Goal: Register for event/course

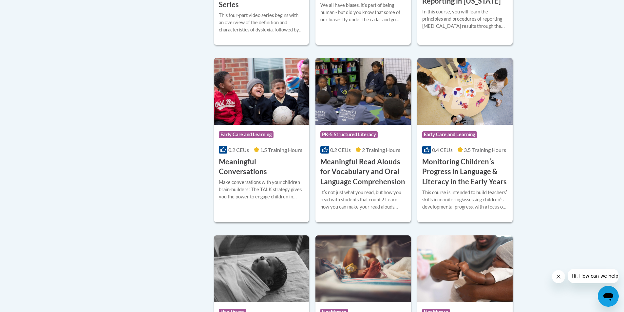
scroll to position [982, 0]
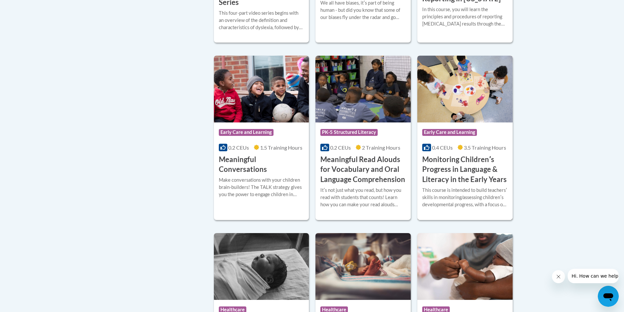
click at [480, 171] on h3 "Monitoring Childrenʹs Progress in Language & Literacy in the Early Years" at bounding box center [464, 170] width 85 height 30
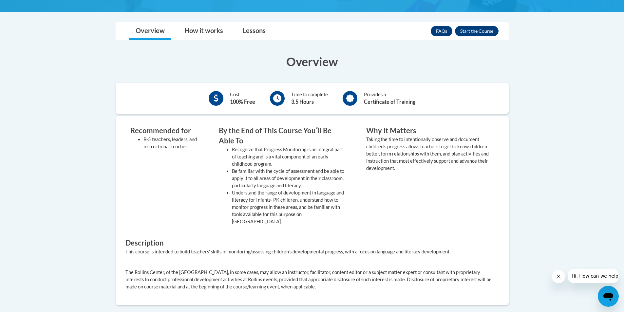
scroll to position [164, 0]
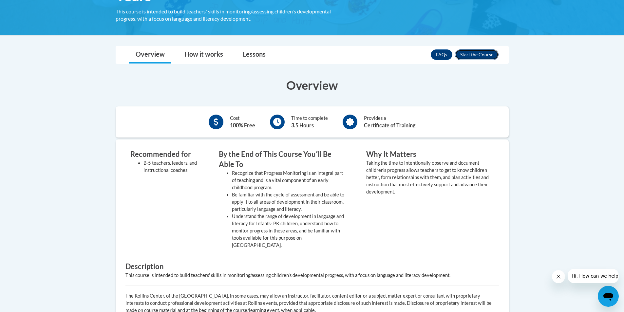
click at [475, 54] on button "Enroll" at bounding box center [477, 54] width 44 height 10
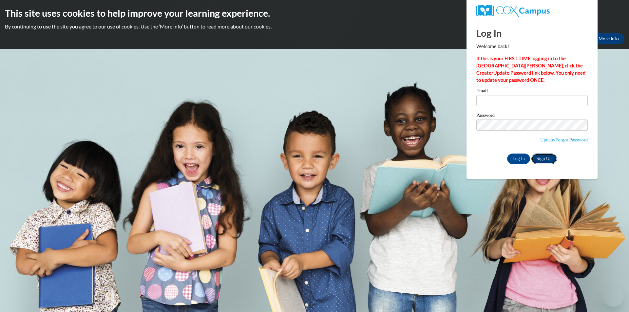
click at [539, 160] on link "Sign Up" at bounding box center [544, 159] width 26 height 10
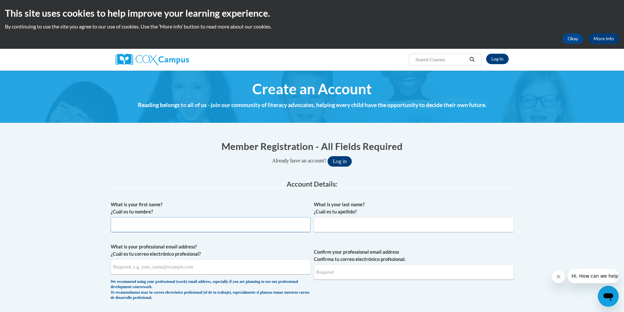
click at [215, 226] on input "What is your first name? ¿Cuál es tu nombre?" at bounding box center [211, 224] width 200 height 15
type input "Tonny"
type input "Ingram"
click at [200, 272] on input "What is your professional email address? ¿Cuál es tu correo electrónico profesi…" at bounding box center [211, 266] width 200 height 15
type input "tlic_99@yahoo.com"
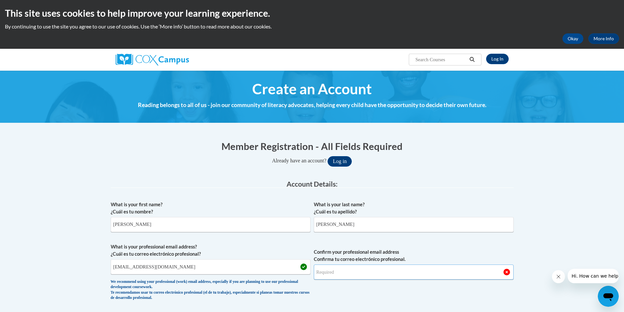
click at [419, 279] on input "Confirm your professional email address Confirma tu correo electrónico profesio…" at bounding box center [414, 272] width 200 height 15
type input "tlic_99@yahoo.com"
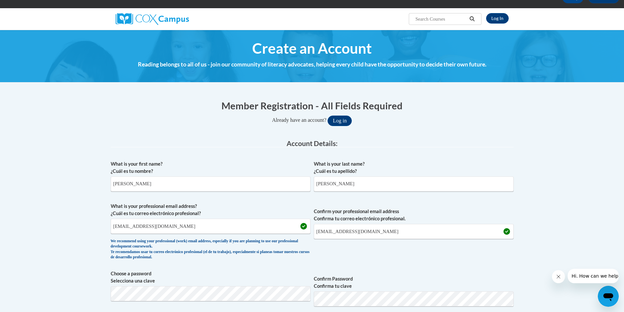
scroll to position [98, 0]
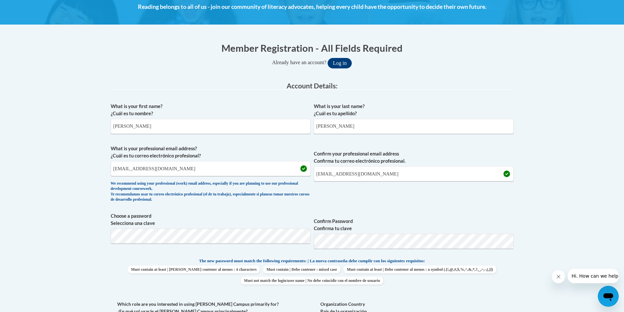
click at [563, 182] on body "This site uses cookies to help improve your learning experience. By continuing …" at bounding box center [312, 298] width 624 height 793
click at [280, 248] on span "Choose a password Selecciona una clave Confirm Password Confirma tu clave" at bounding box center [312, 234] width 403 height 42
click at [562, 205] on body "This site uses cookies to help improve your learning experience. By continuing …" at bounding box center [312, 298] width 624 height 793
click at [89, 239] on body "This site uses cookies to help improve your learning experience. By continuing …" at bounding box center [312, 298] width 624 height 793
click at [558, 185] on body "This site uses cookies to help improve your learning experience. By continuing …" at bounding box center [312, 298] width 624 height 793
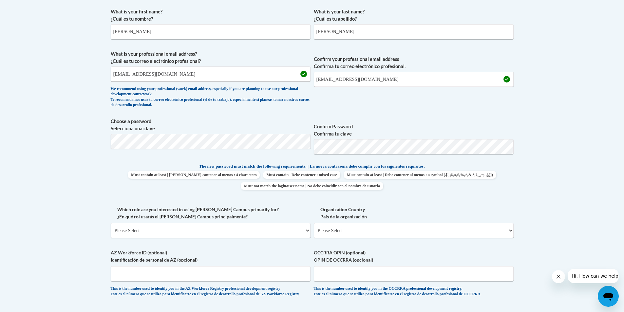
scroll to position [196, 0]
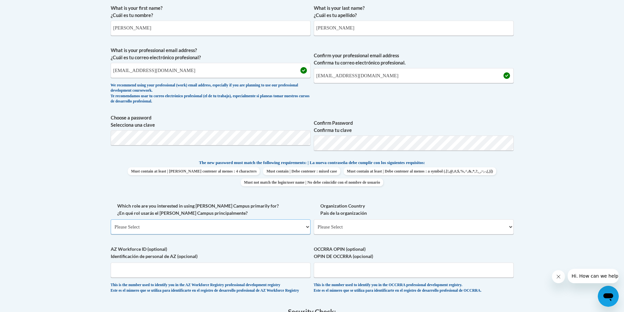
click at [280, 221] on select "Please Select College/University | Colegio/Universidad Community/Nonprofit Part…" at bounding box center [211, 226] width 200 height 15
select select "49058d88-fc43-4af8-93ac-fa8ced758464"
click at [111, 219] on select "Please Select College/University | Colegio/Universidad Community/Nonprofit Part…" at bounding box center [211, 226] width 200 height 15
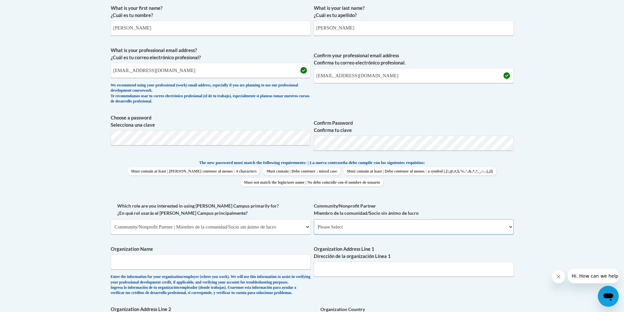
click at [325, 228] on select "Please Select Advocate | Defensor(a) Business/Private Company | Negocio o empre…" at bounding box center [414, 226] width 200 height 15
select select "d0068fd4-34ff-45e9-99e1-70a0b5fa68d7"
click at [314, 219] on select "Please Select Advocate | Defensor(a) Business/Private Company | Negocio o empre…" at bounding box center [414, 226] width 200 height 15
click at [286, 265] on input "Organization Name" at bounding box center [211, 261] width 200 height 15
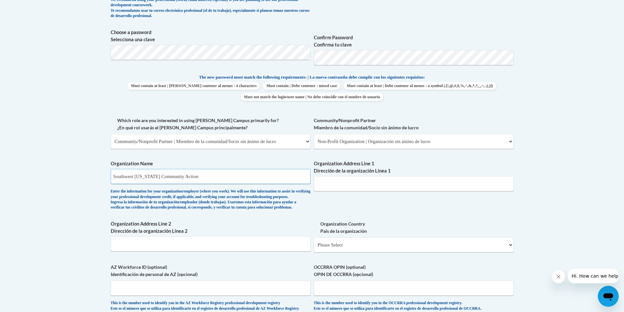
scroll to position [295, 0]
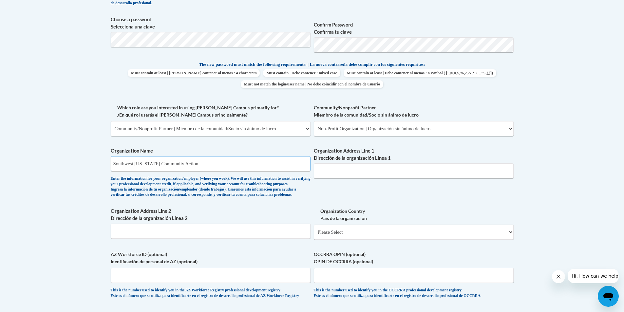
type input "Southwest Georgia Community Action"
click at [394, 169] on input "Organization Address Line 1 Dirección de la organización Línea 1" at bounding box center [414, 170] width 200 height 15
type input "18904 Morgan Road"
click at [354, 240] on select "Please Select United States | Estados Unidos Outside of the United States | Fue…" at bounding box center [414, 232] width 200 height 15
select select "ad49bcad-a171-4b2e-b99c-48b446064914"
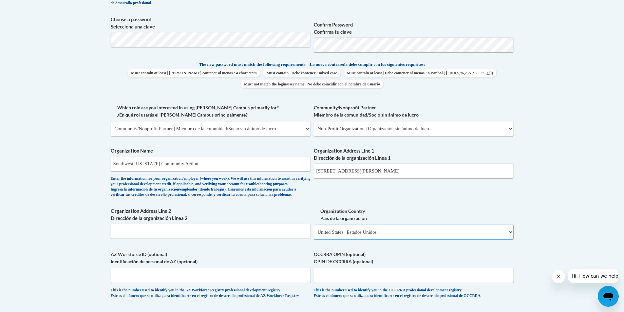
click at [314, 235] on select "Please Select United States | Estados Unidos Outside of the United States | Fue…" at bounding box center [414, 232] width 200 height 15
select select
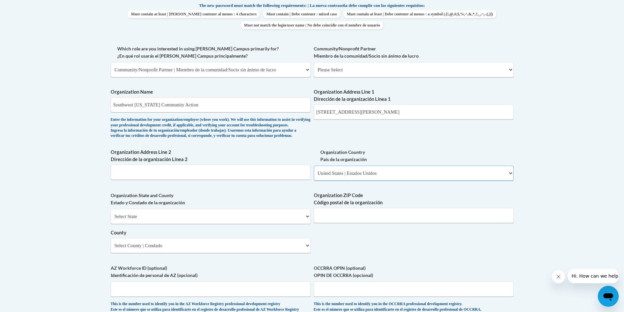
scroll to position [360, 0]
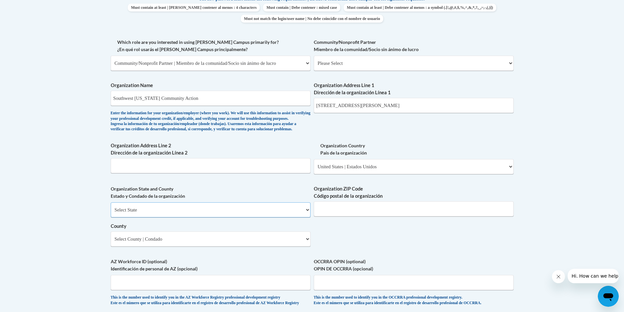
click at [263, 217] on select "Select State Alabama Alaska Arizona Arkansas California Colorado Connecticut De…" at bounding box center [211, 209] width 200 height 15
select select "Georgia"
click at [111, 213] on select "Select State Alabama Alaska Arizona Arkansas California Colorado Connecticut De…" at bounding box center [211, 209] width 200 height 15
click at [360, 216] on input "Organization ZIP Code Código postal de la organización" at bounding box center [414, 208] width 200 height 15
type input "39813"
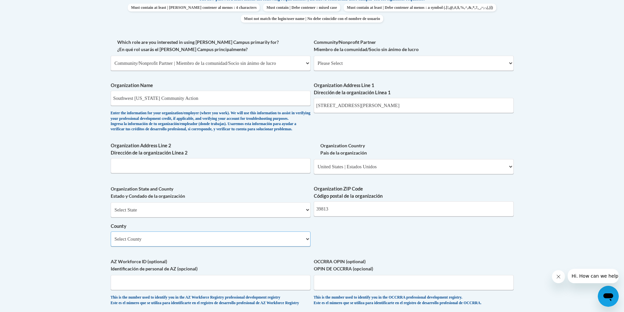
click at [276, 247] on select "Select County Appling Atkinson Bacon Baker Baldwin Banks Barrow Bartow Ben Hill…" at bounding box center [211, 238] width 200 height 15
select select "Calhoun"
click at [111, 242] on select "Select County Appling Atkinson Bacon Baker Baldwin Banks Barrow Bartow Ben Hill…" at bounding box center [211, 238] width 200 height 15
click at [482, 249] on div "What is your first name? ¿Cuál es tu nombre? Tonny What is your last name? ¿Cuá…" at bounding box center [312, 75] width 403 height 475
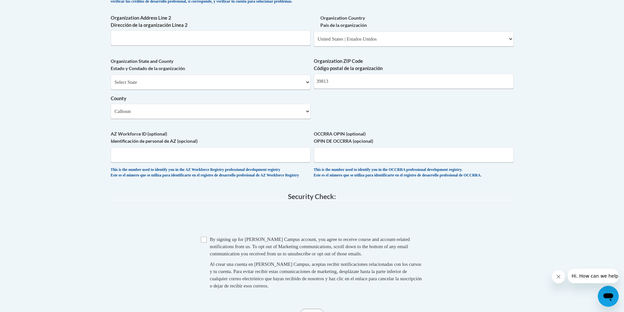
scroll to position [491, 0]
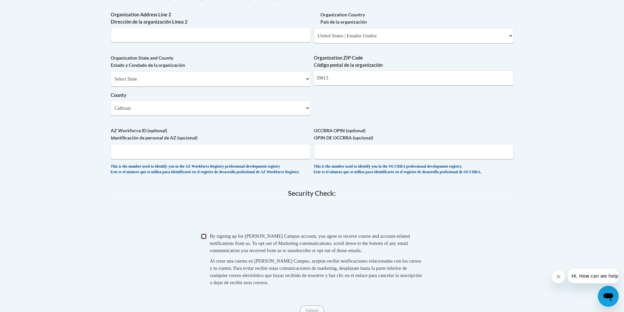
click at [205, 239] on input "Checkbox" at bounding box center [204, 236] width 6 height 6
checkbox input "true"
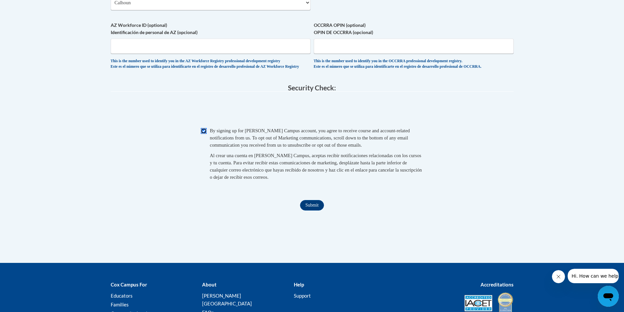
scroll to position [622, 0]
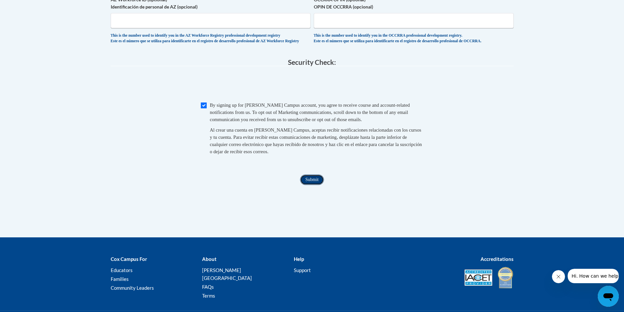
click at [310, 185] on input "Submit" at bounding box center [312, 180] width 24 height 10
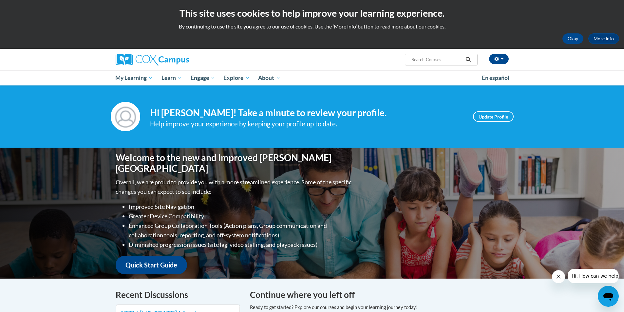
click at [585, 81] on div "[PERSON_NAME] (Eastern Daylight Time GMT-0400 ) My Profile Inbox My Transcripts…" at bounding box center [312, 67] width 624 height 37
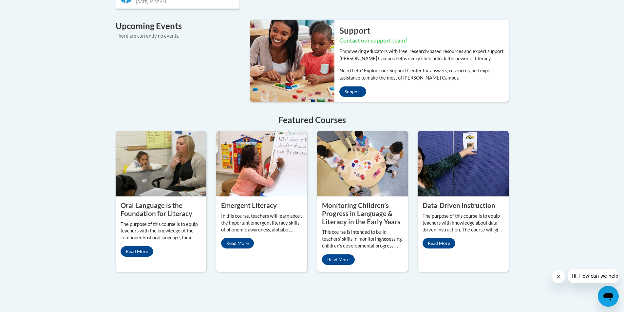
scroll to position [491, 0]
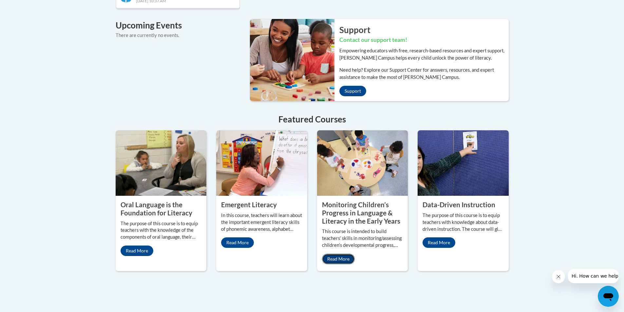
click at [343, 254] on link "Read More" at bounding box center [338, 259] width 33 height 10
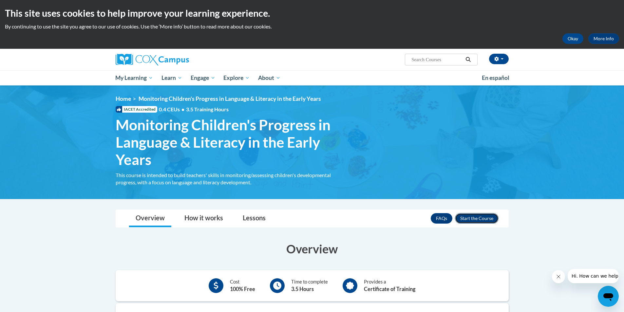
click at [481, 219] on button "Enroll" at bounding box center [477, 218] width 44 height 10
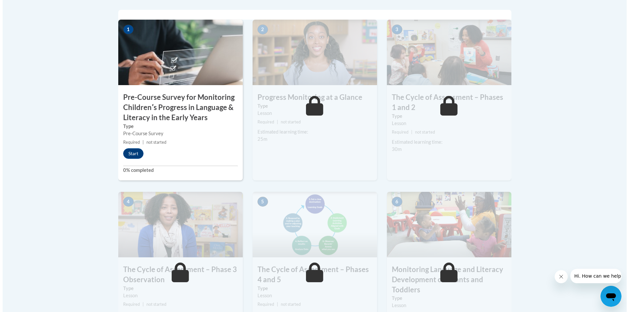
scroll to position [191, 0]
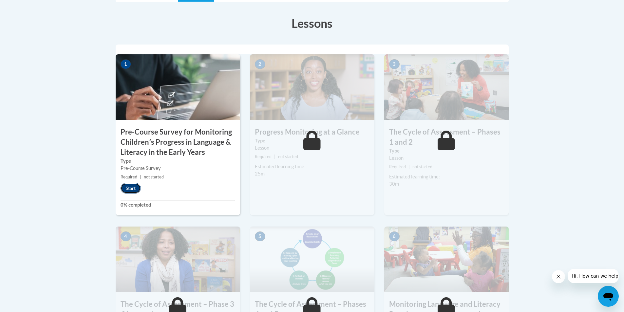
click at [138, 189] on button "Start" at bounding box center [130, 188] width 20 height 10
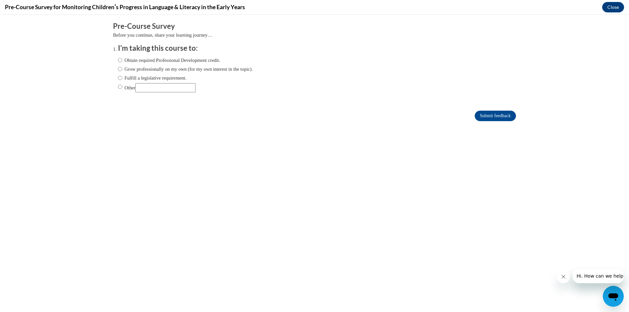
scroll to position [0, 0]
click at [155, 62] on label "Obtain required Professional Development credit." at bounding box center [169, 60] width 102 height 7
click at [122, 62] on input "Obtain required Professional Development credit." at bounding box center [120, 60] width 4 height 7
radio input "true"
click at [477, 115] on input "Submit feedback" at bounding box center [494, 116] width 41 height 10
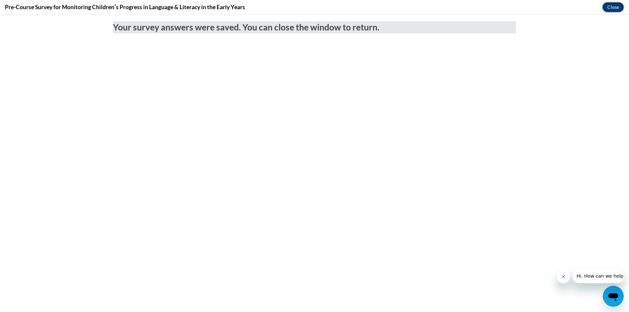
click at [615, 9] on button "Close" at bounding box center [613, 7] width 22 height 10
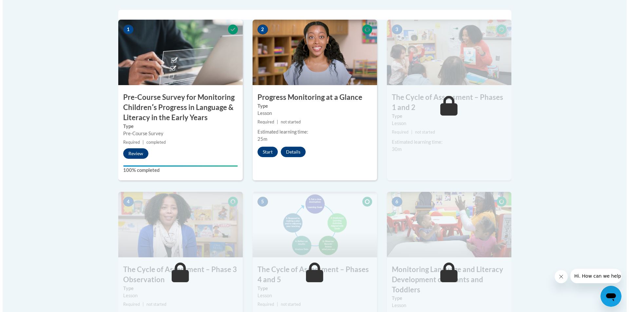
scroll to position [223, 0]
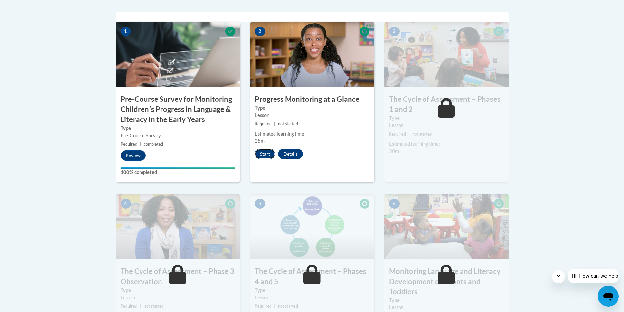
click at [269, 155] on button "Start" at bounding box center [265, 154] width 20 height 10
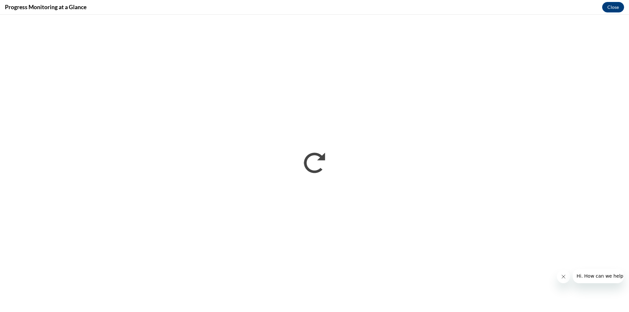
scroll to position [0, 0]
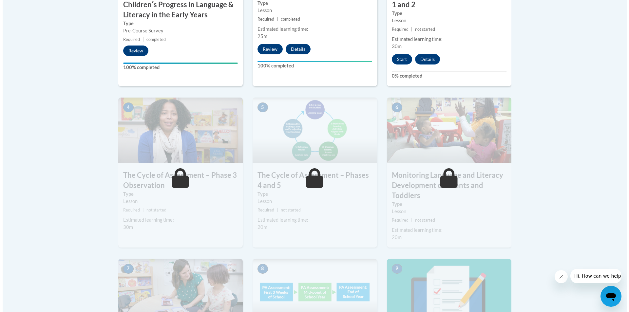
scroll to position [327, 0]
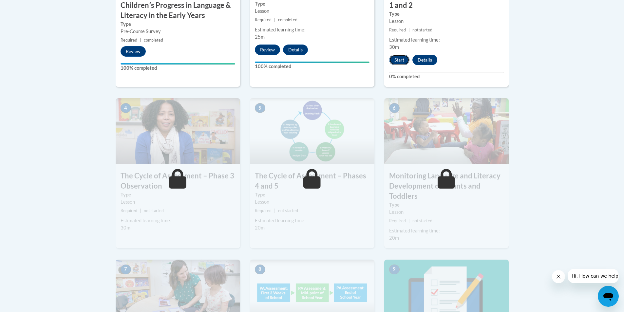
click at [398, 57] on button "Start" at bounding box center [399, 60] width 20 height 10
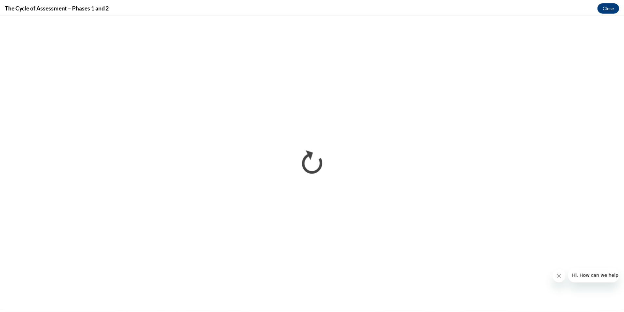
scroll to position [0, 0]
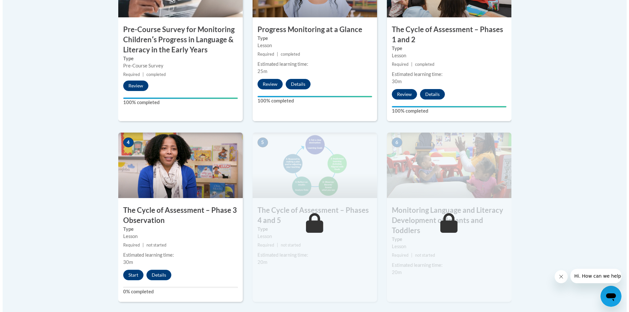
scroll to position [295, 0]
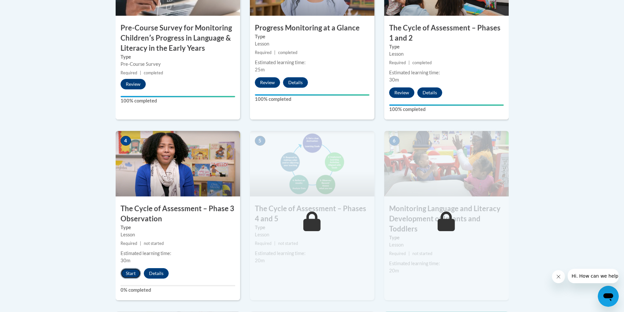
click at [132, 274] on button "Start" at bounding box center [130, 273] width 20 height 10
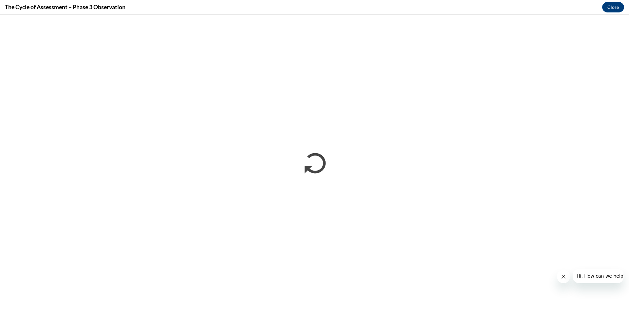
scroll to position [0, 0]
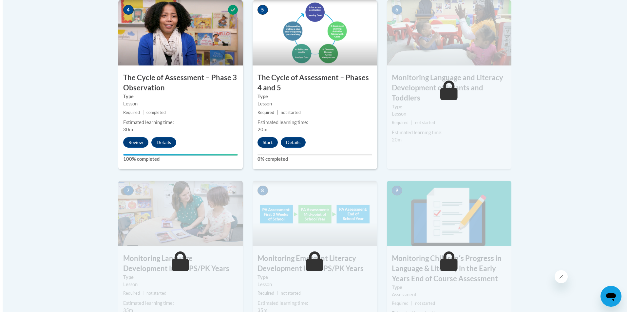
scroll to position [458, 0]
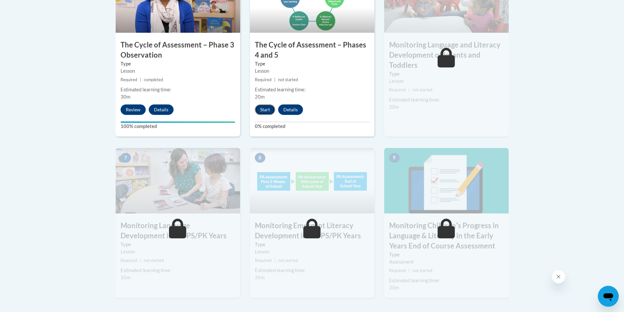
click at [266, 108] on button "Start" at bounding box center [265, 109] width 20 height 10
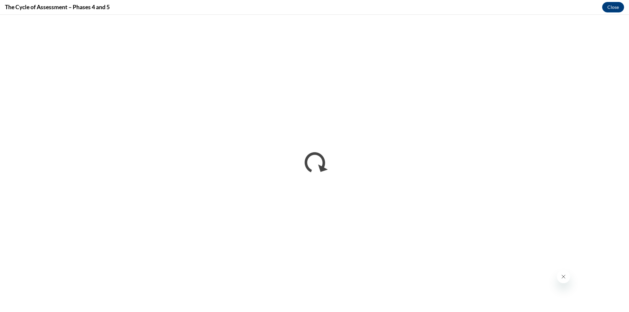
scroll to position [0, 0]
